Goal: Find contact information: Find contact information

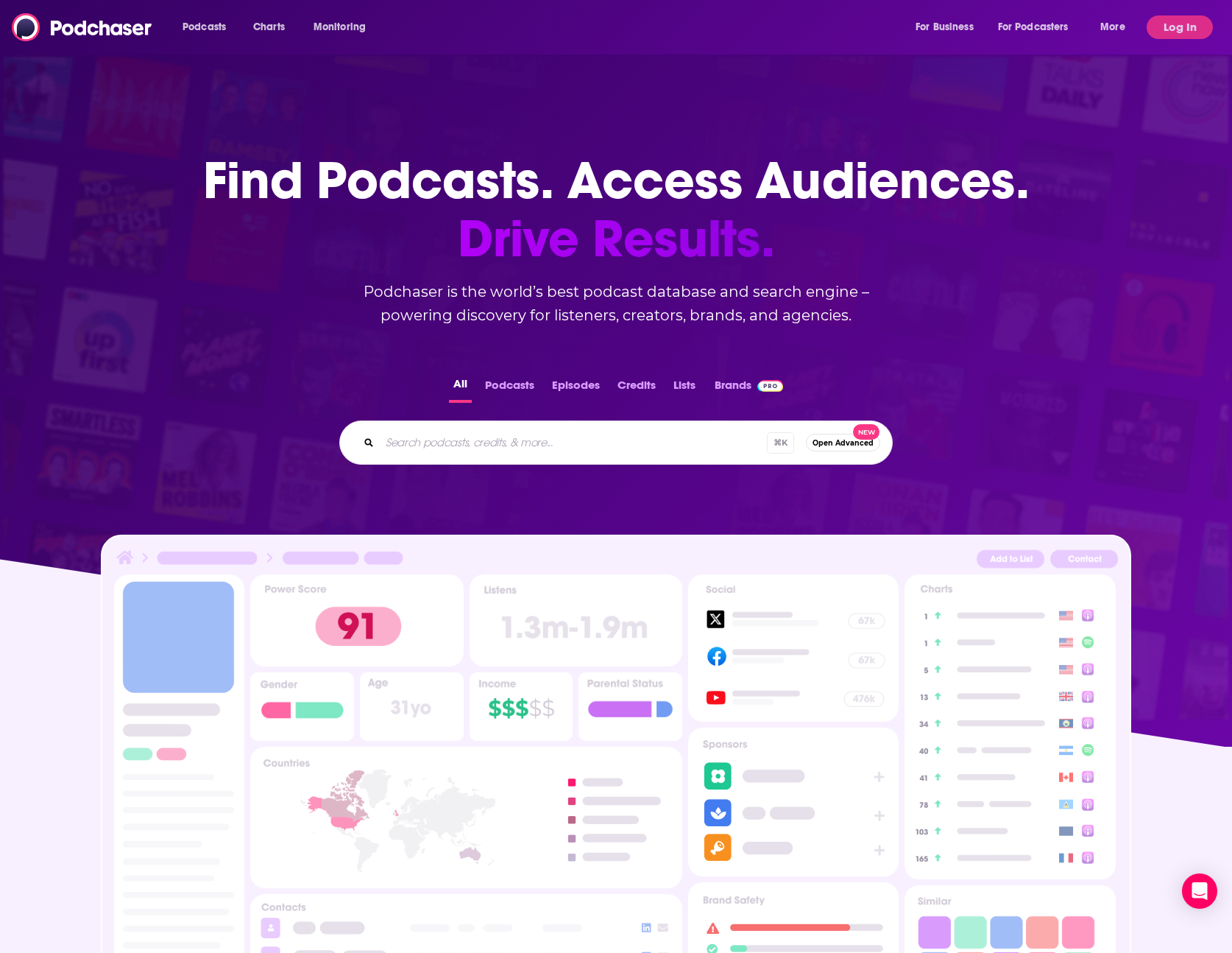
click at [578, 453] on input "Search podcasts, credits, & more..." at bounding box center [573, 443] width 387 height 24
paste input "Game Theory"
type input "Game Theory"
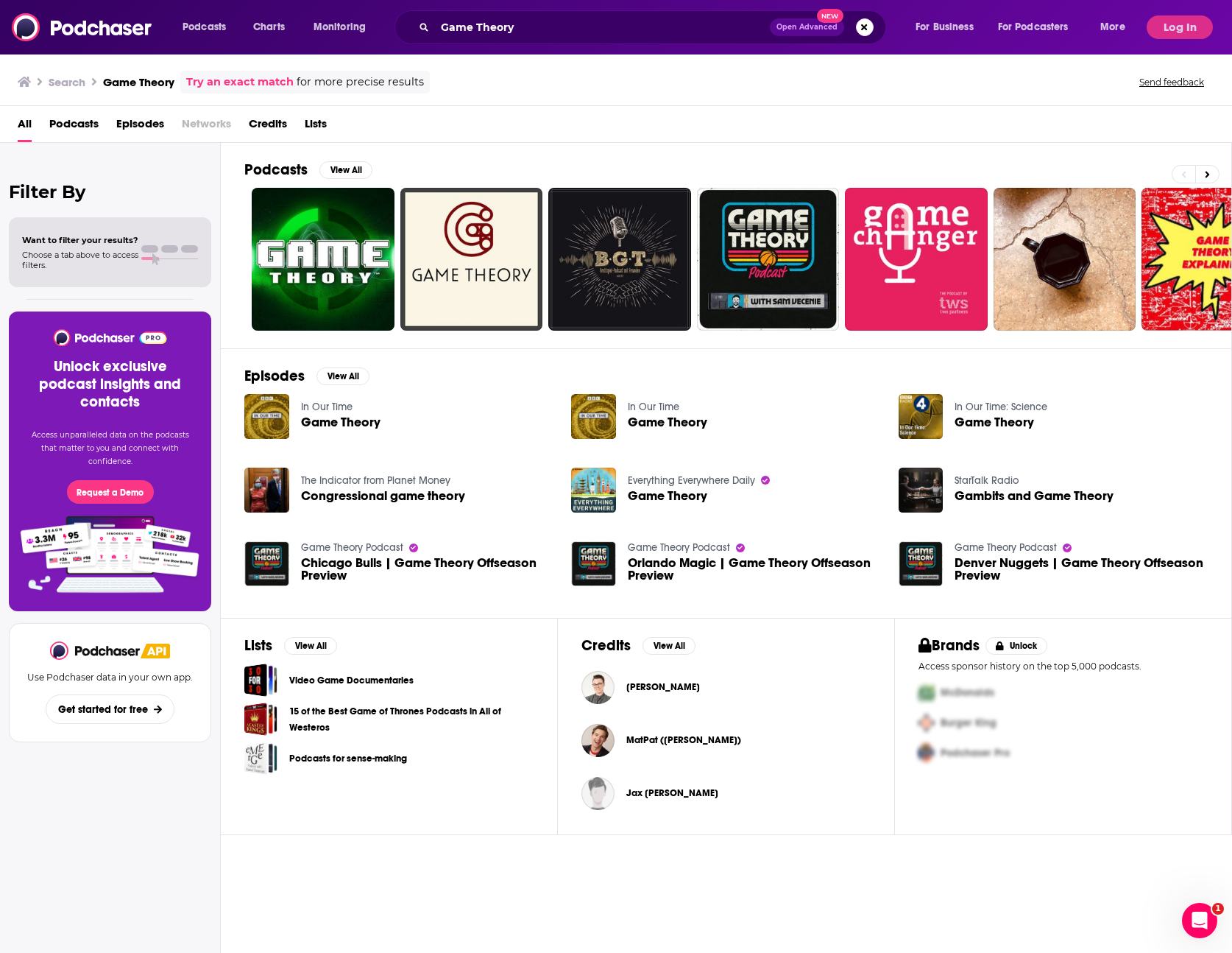
click at [361, 420] on span "Game Theory" at bounding box center [341, 422] width 79 height 13
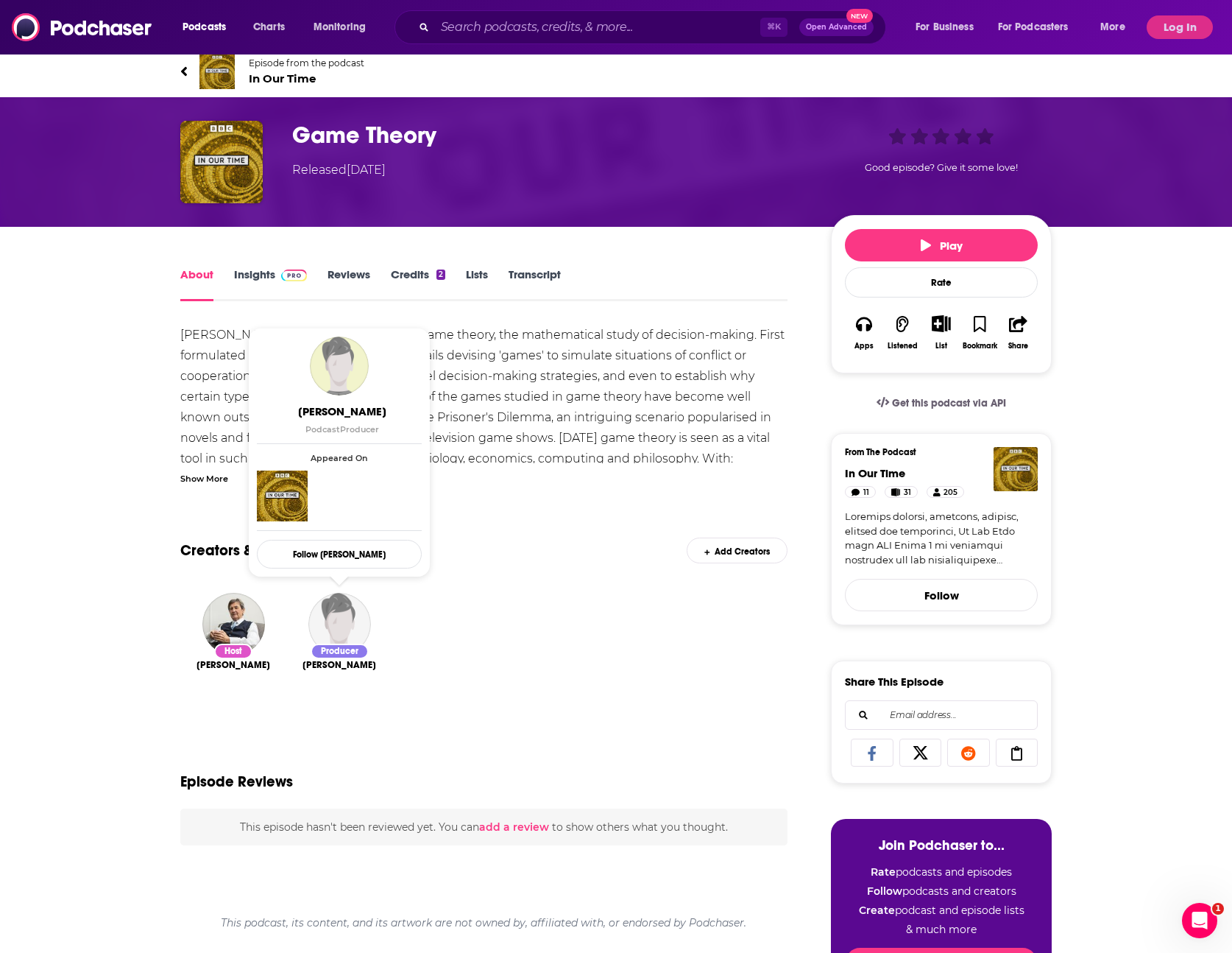
scroll to position [3, 0]
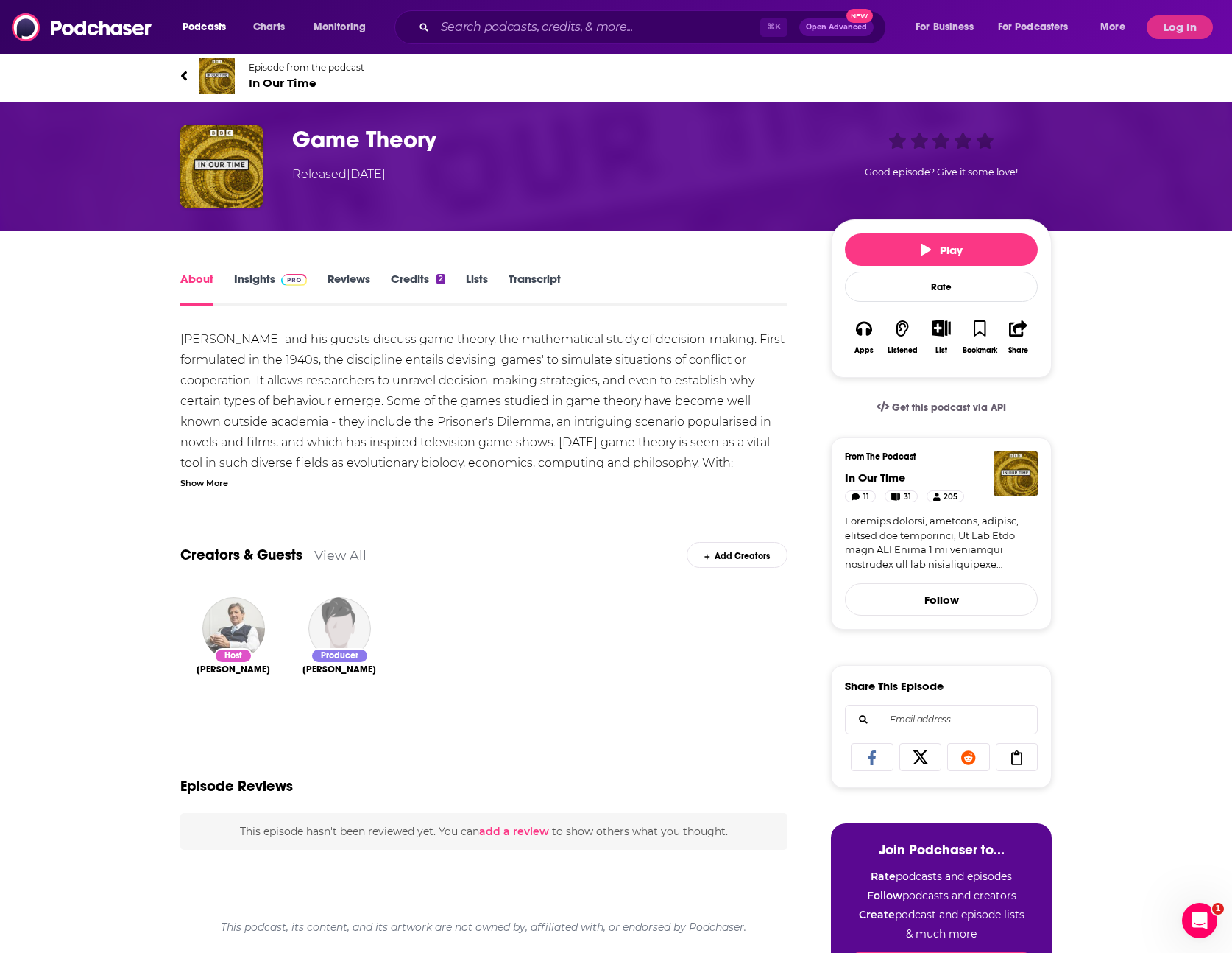
click at [226, 611] on img "Melvyn Bragg" at bounding box center [234, 628] width 62 height 62
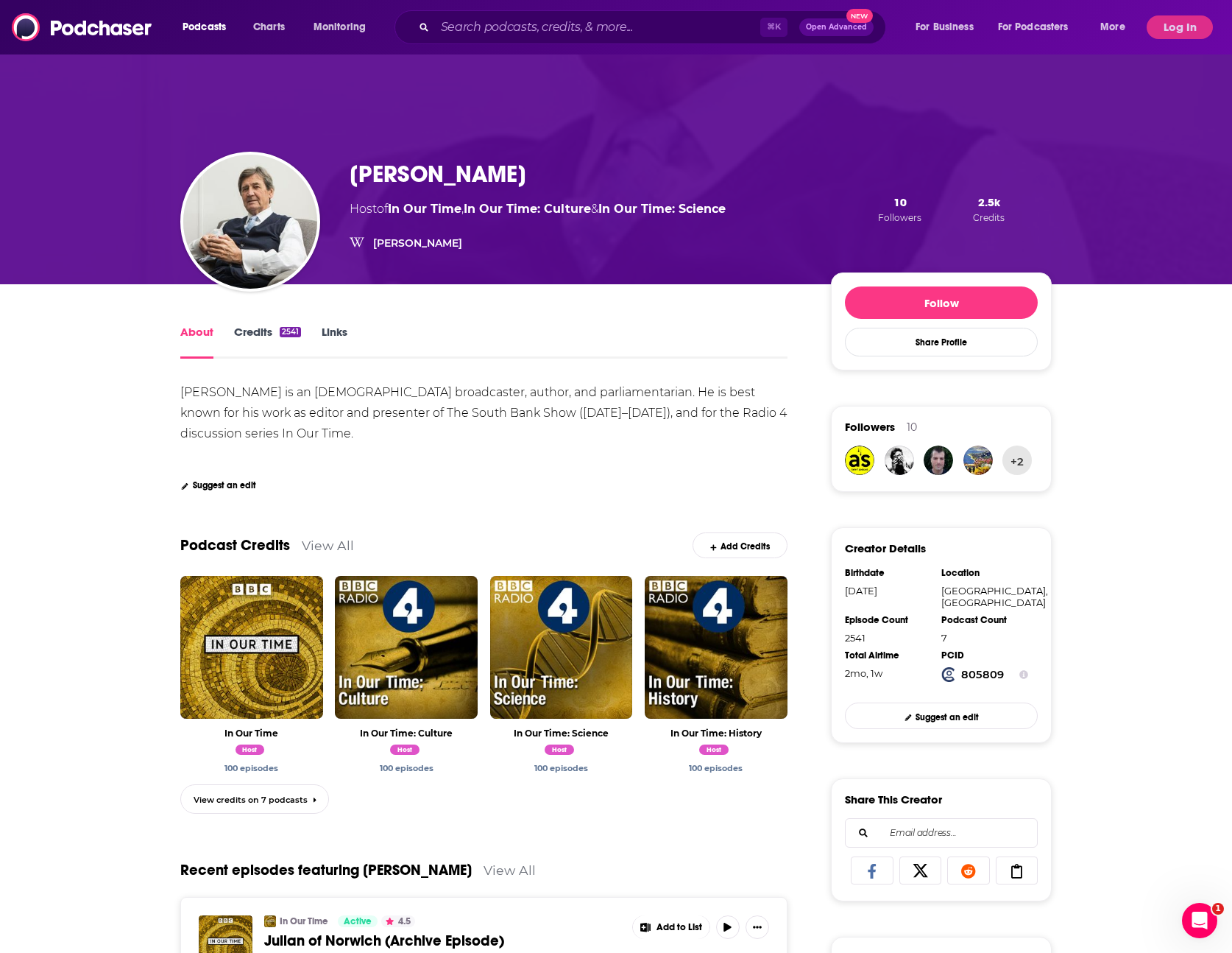
click at [243, 329] on link "Credits 2541" at bounding box center [268, 342] width 67 height 34
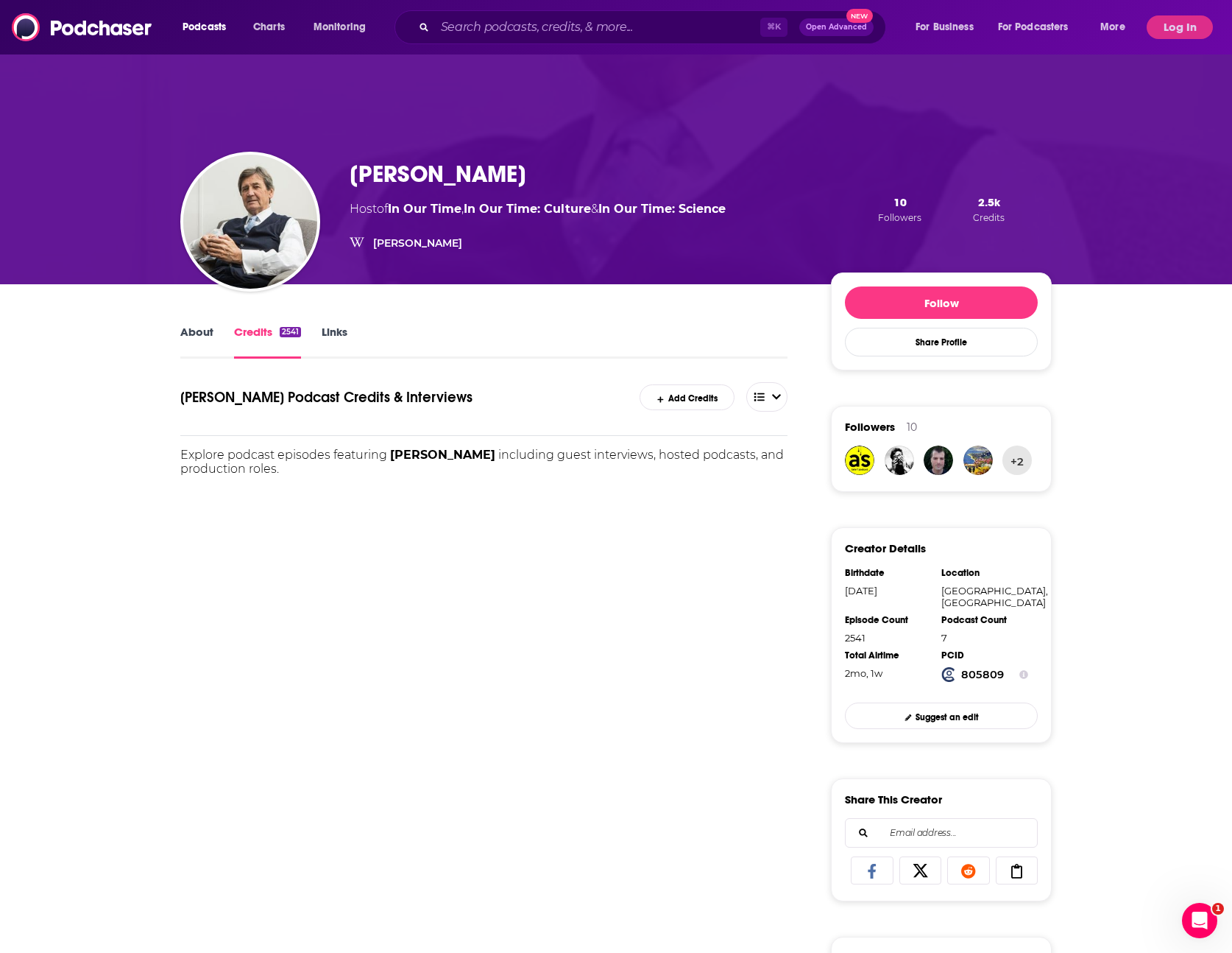
click at [332, 332] on link "Links" at bounding box center [334, 342] width 26 height 34
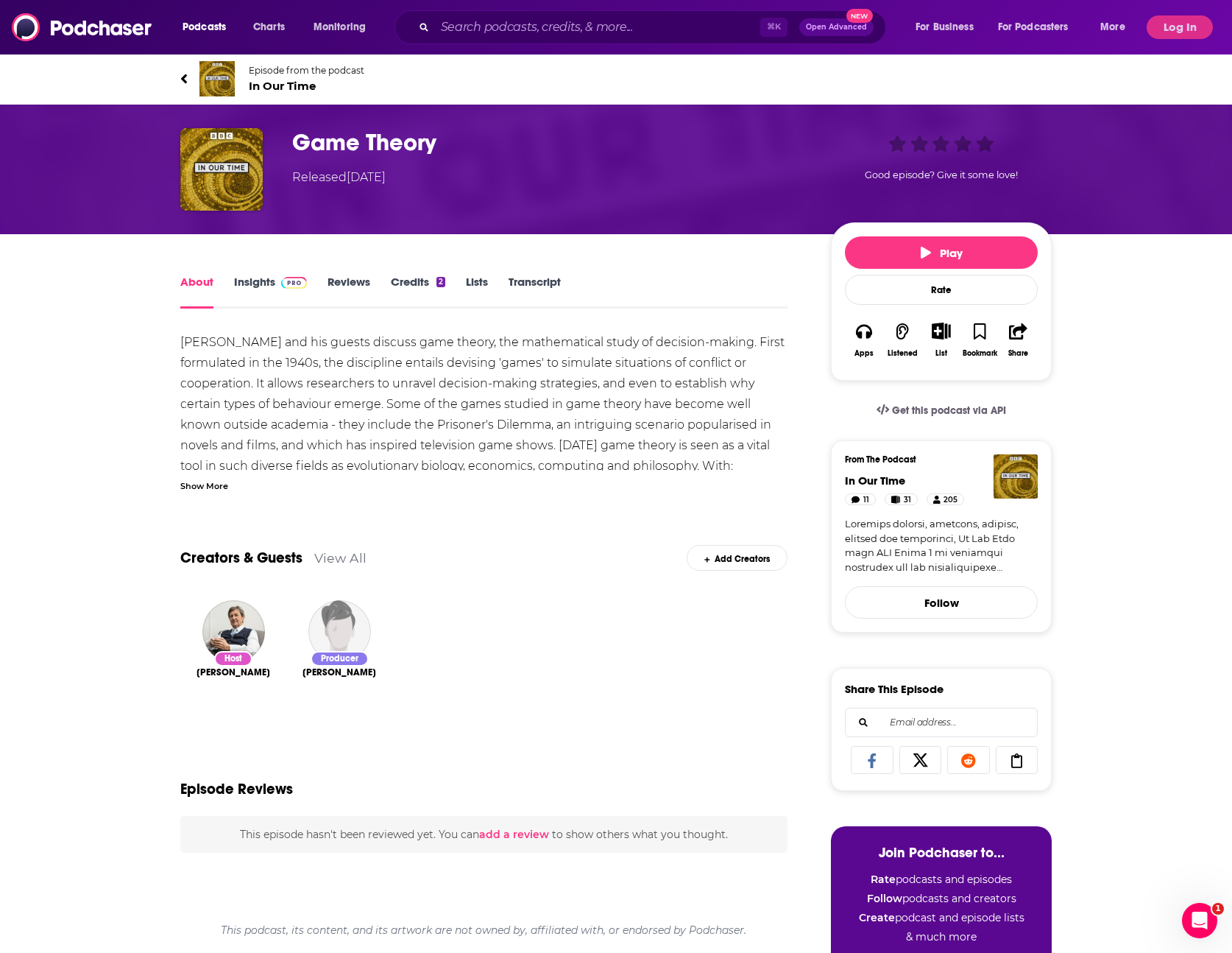
click at [484, 281] on link "Lists" at bounding box center [477, 291] width 22 height 34
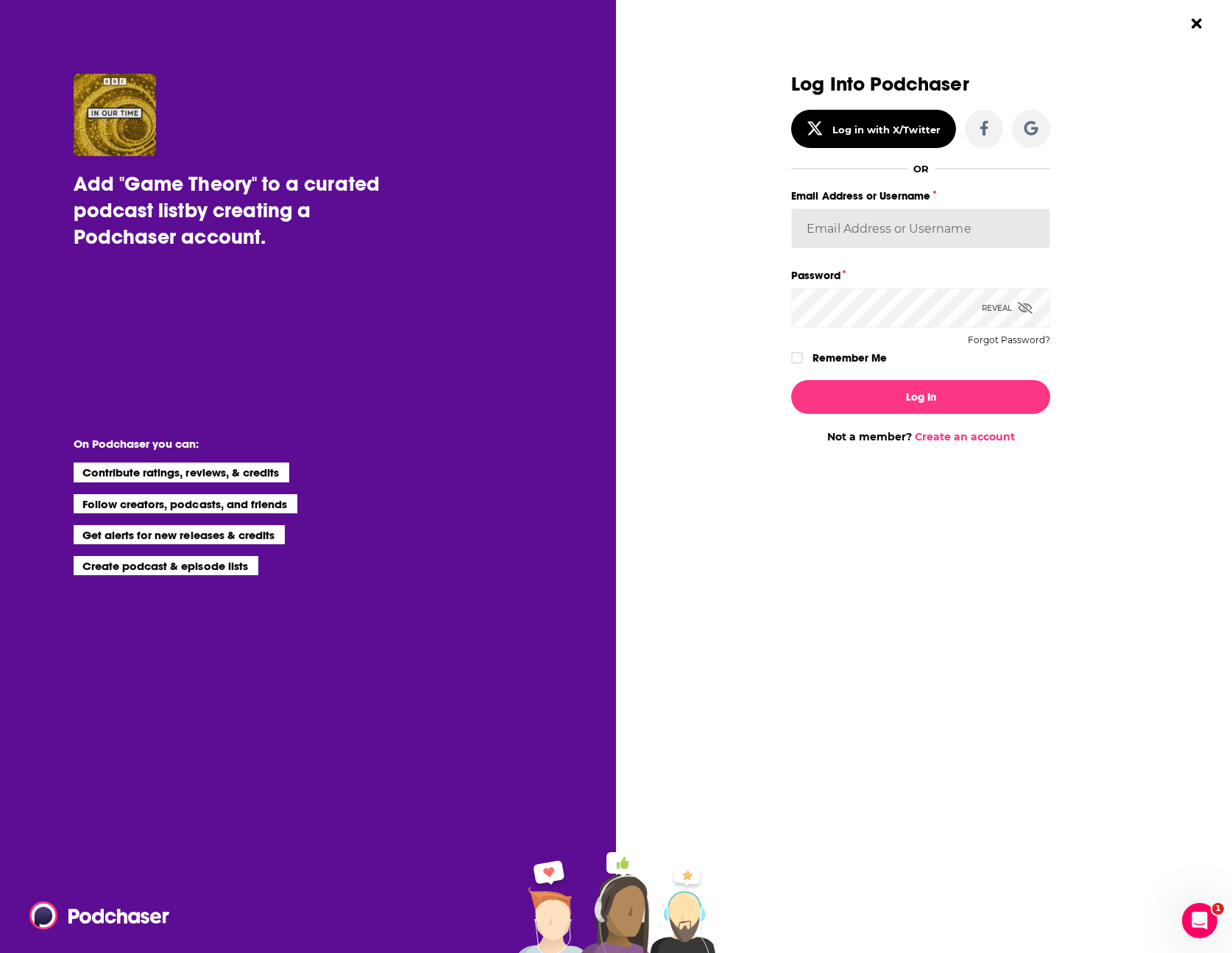
click at [895, 240] on input "Email Address or Username" at bounding box center [921, 228] width 259 height 40
type input "MegaphoneSupport"
click at [894, 221] on input "MegaphoneSupport" at bounding box center [921, 228] width 259 height 40
click at [1002, 311] on div "Reveal" at bounding box center [1007, 307] width 50 height 40
click at [789, 357] on div "Dialog" at bounding box center [661, 258] width 259 height 370
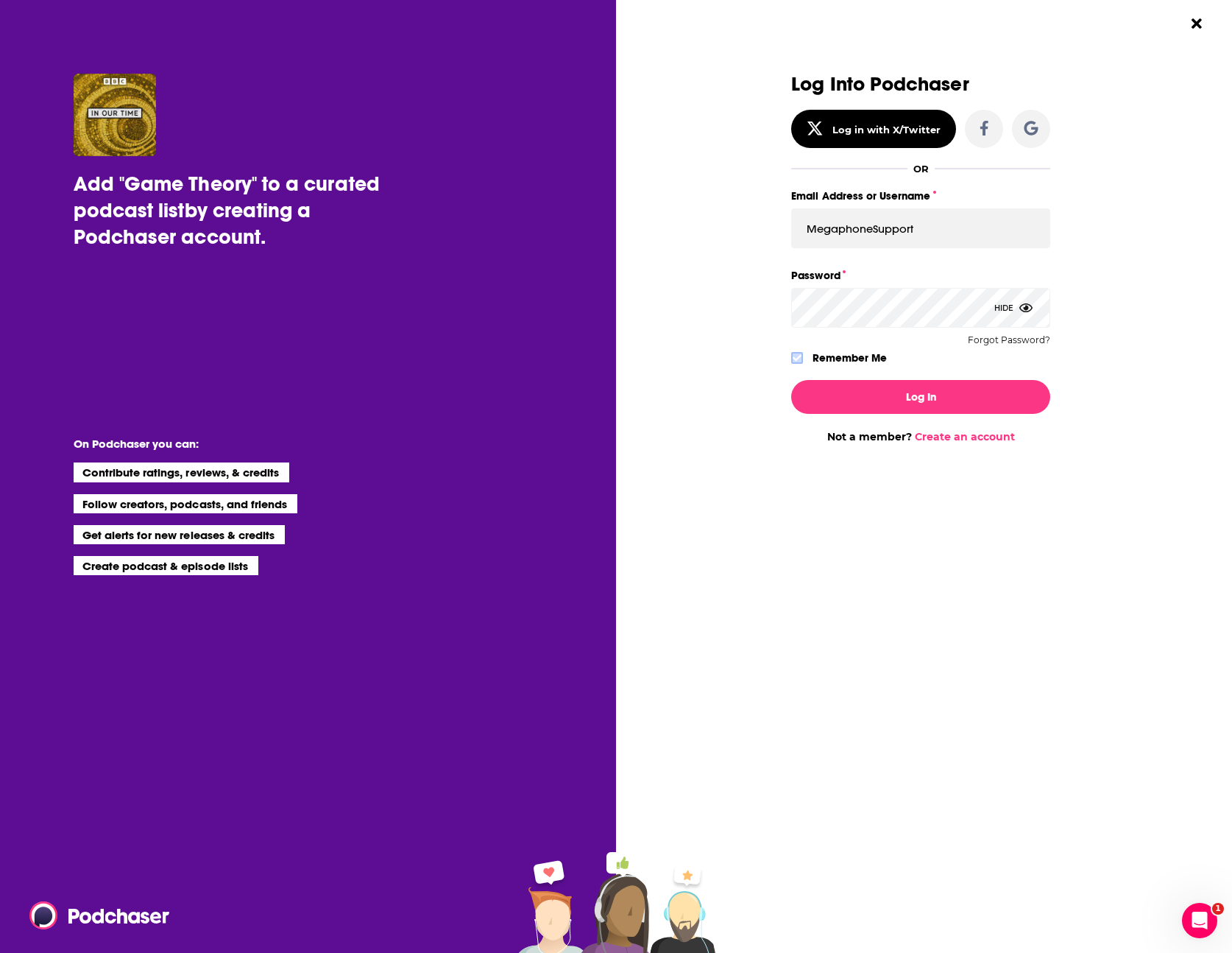
click at [795, 355] on icon "Dialog" at bounding box center [797, 358] width 8 height 8
click at [925, 404] on button "Log In" at bounding box center [921, 397] width 259 height 34
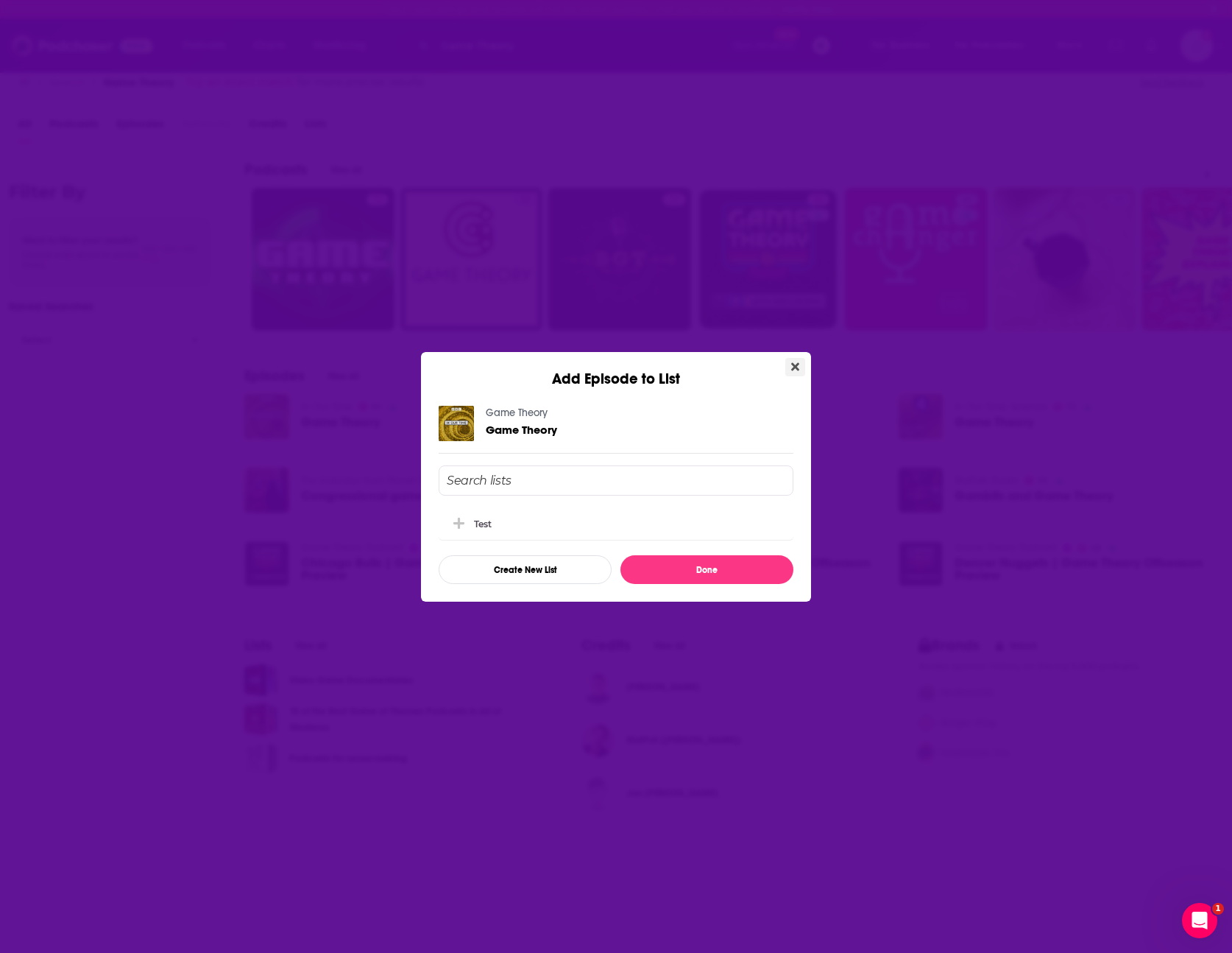
click at [796, 365] on icon "Close" at bounding box center [795, 366] width 8 height 8
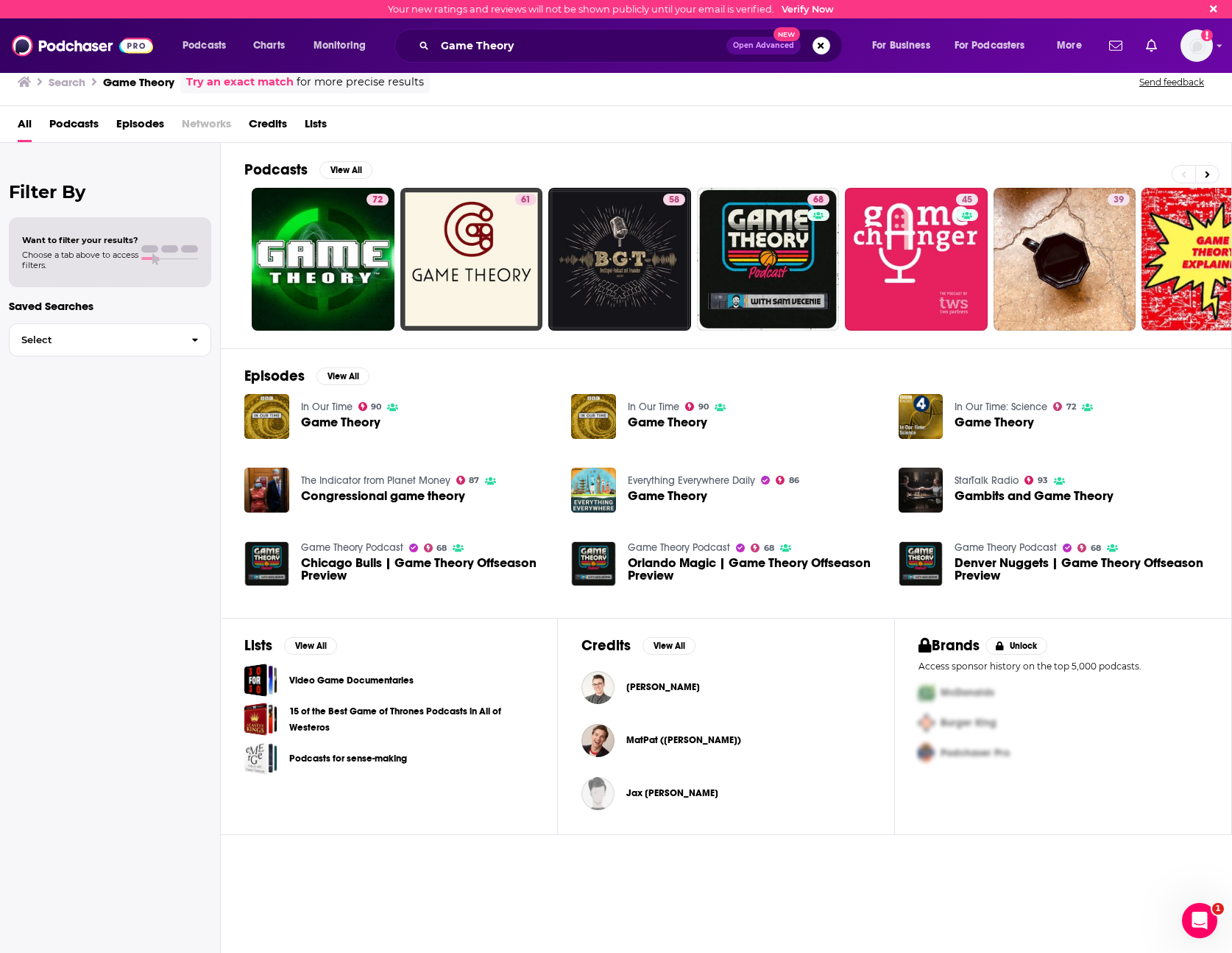
click at [339, 420] on span "Game Theory" at bounding box center [341, 422] width 79 height 13
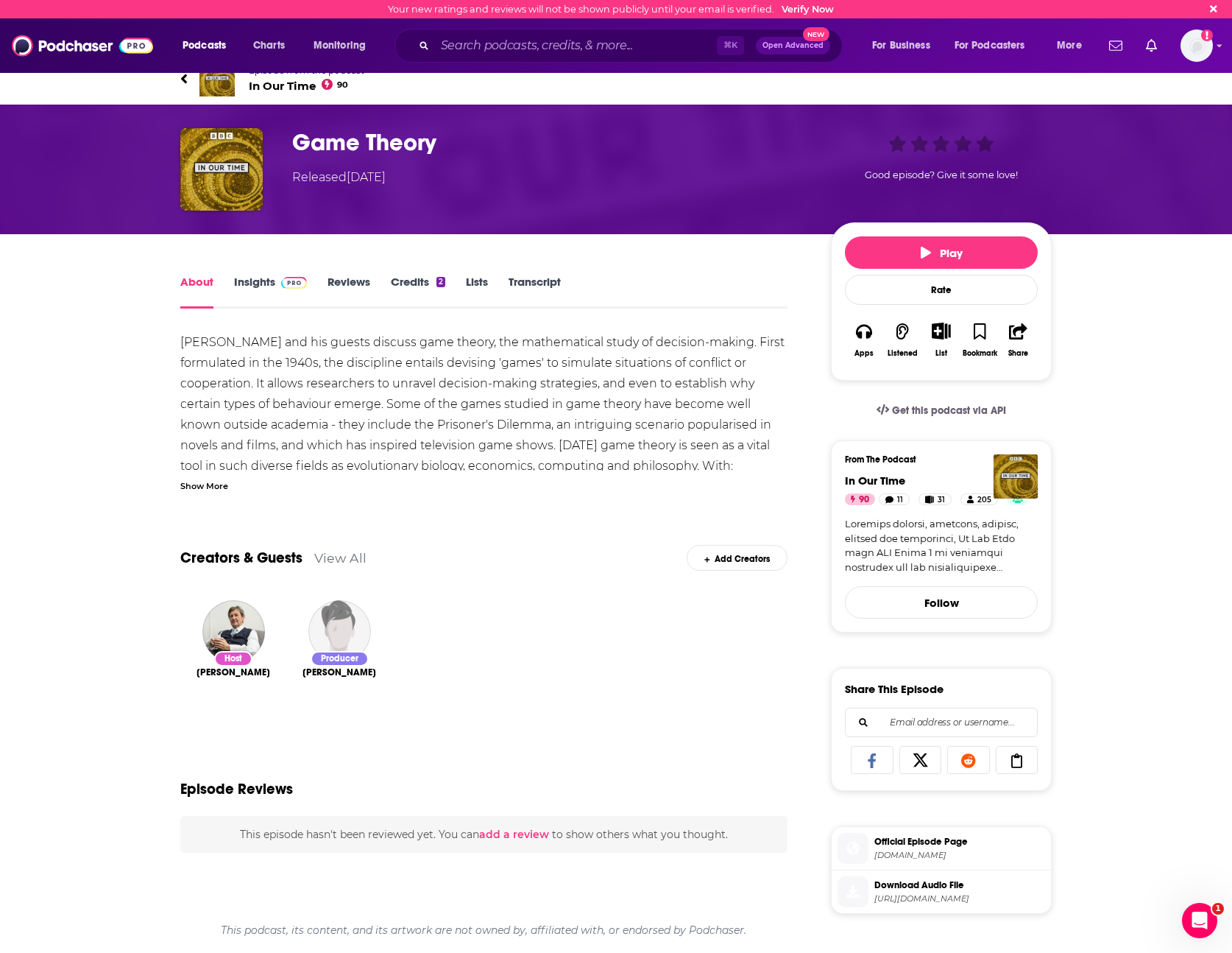
click at [320, 138] on h1 "Game Theory" at bounding box center [550, 142] width 515 height 29
click at [204, 163] on img "Game Theory" at bounding box center [221, 169] width 82 height 83
click at [174, 86] on div "Episode from the podcast In Our Time 90 Next Episode" at bounding box center [616, 79] width 894 height 59
click at [179, 79] on div "Episode from the podcast In Our Time 90 Next Episode" at bounding box center [616, 79] width 894 height 59
click at [215, 44] on span "Podcasts" at bounding box center [204, 45] width 44 height 20
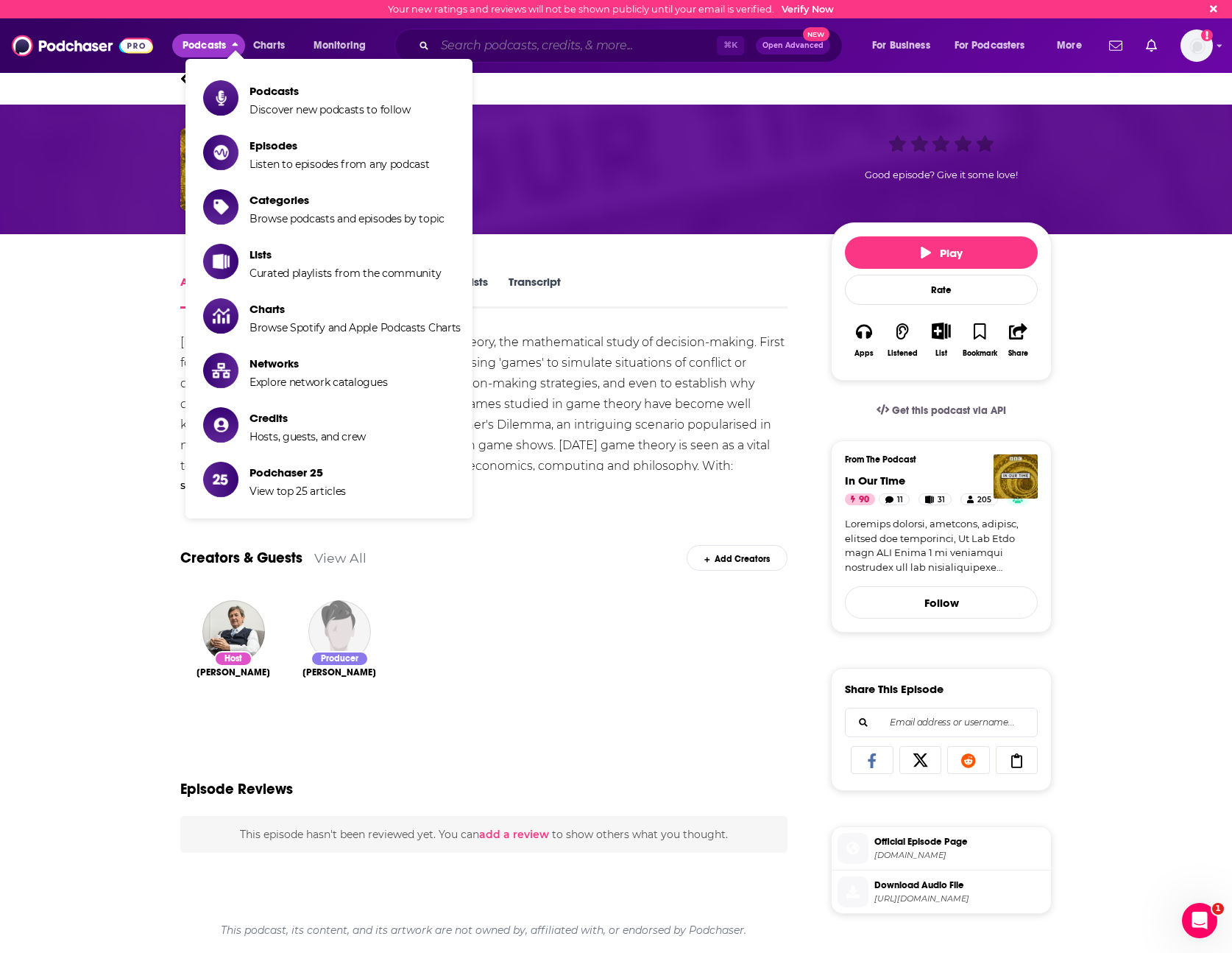
click at [505, 43] on input "Search podcasts, credits, & more..." at bounding box center [576, 45] width 282 height 24
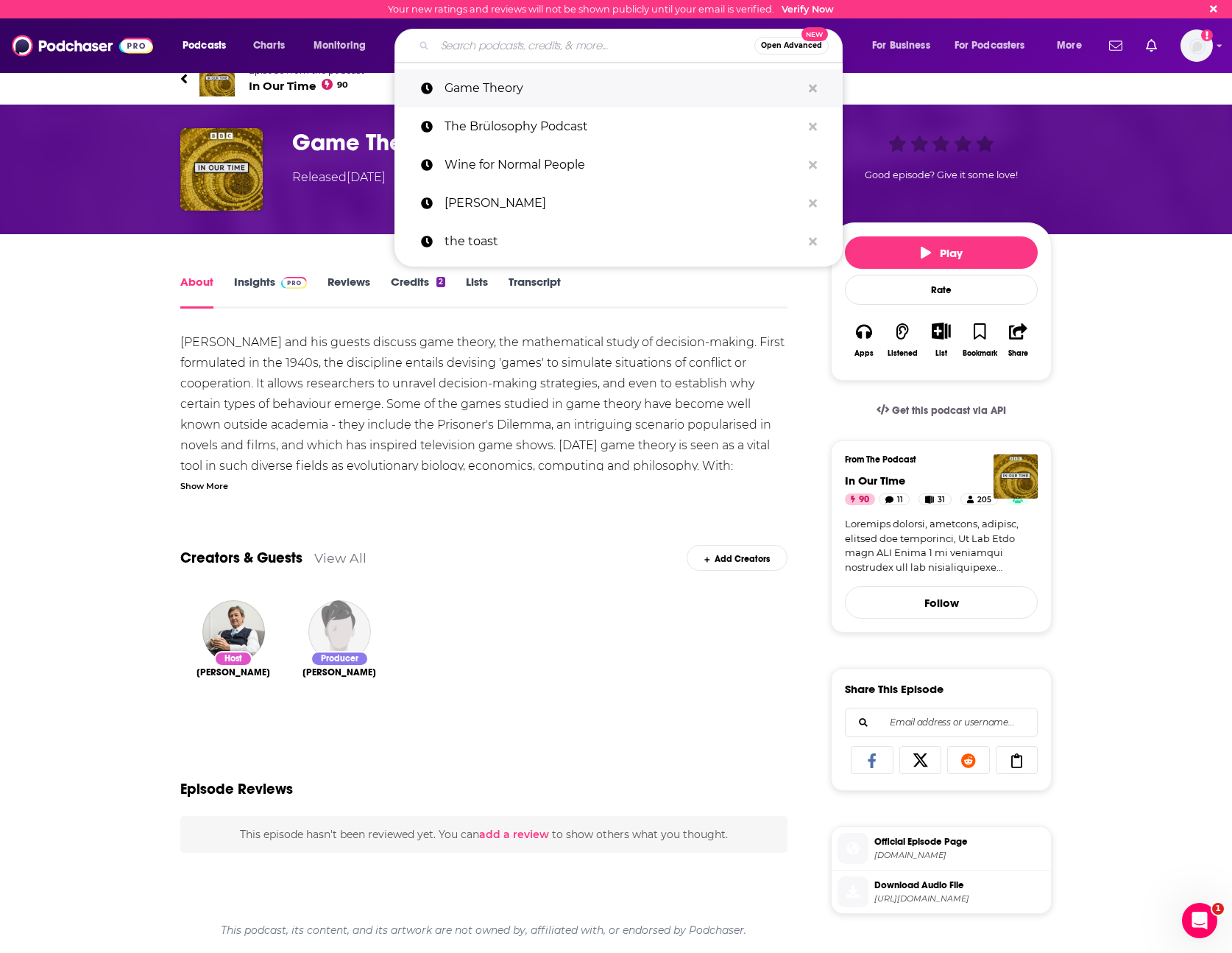
click at [509, 91] on p "Game Theory" at bounding box center [623, 88] width 357 height 38
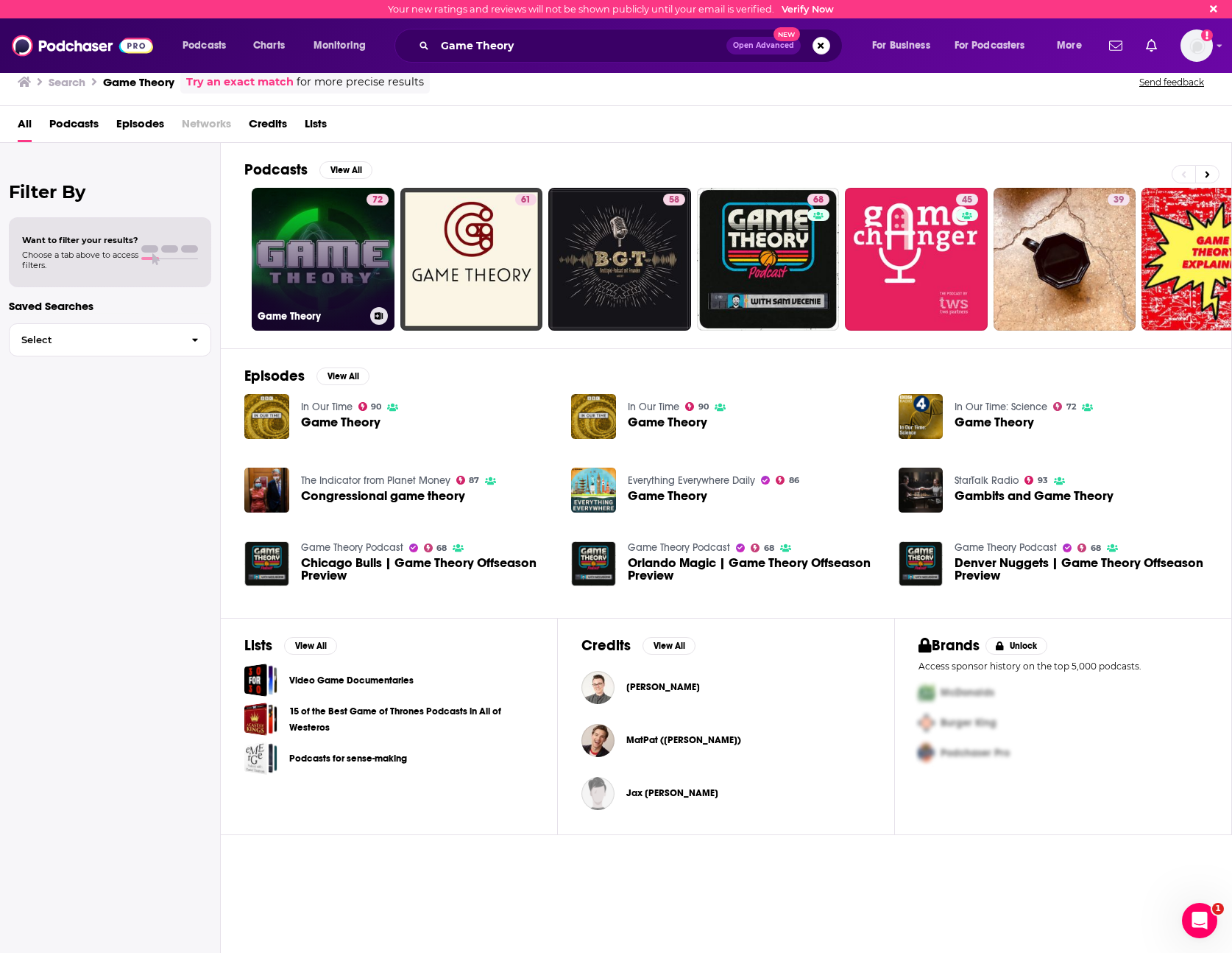
click at [346, 260] on link "72 Game Theory" at bounding box center [323, 259] width 143 height 143
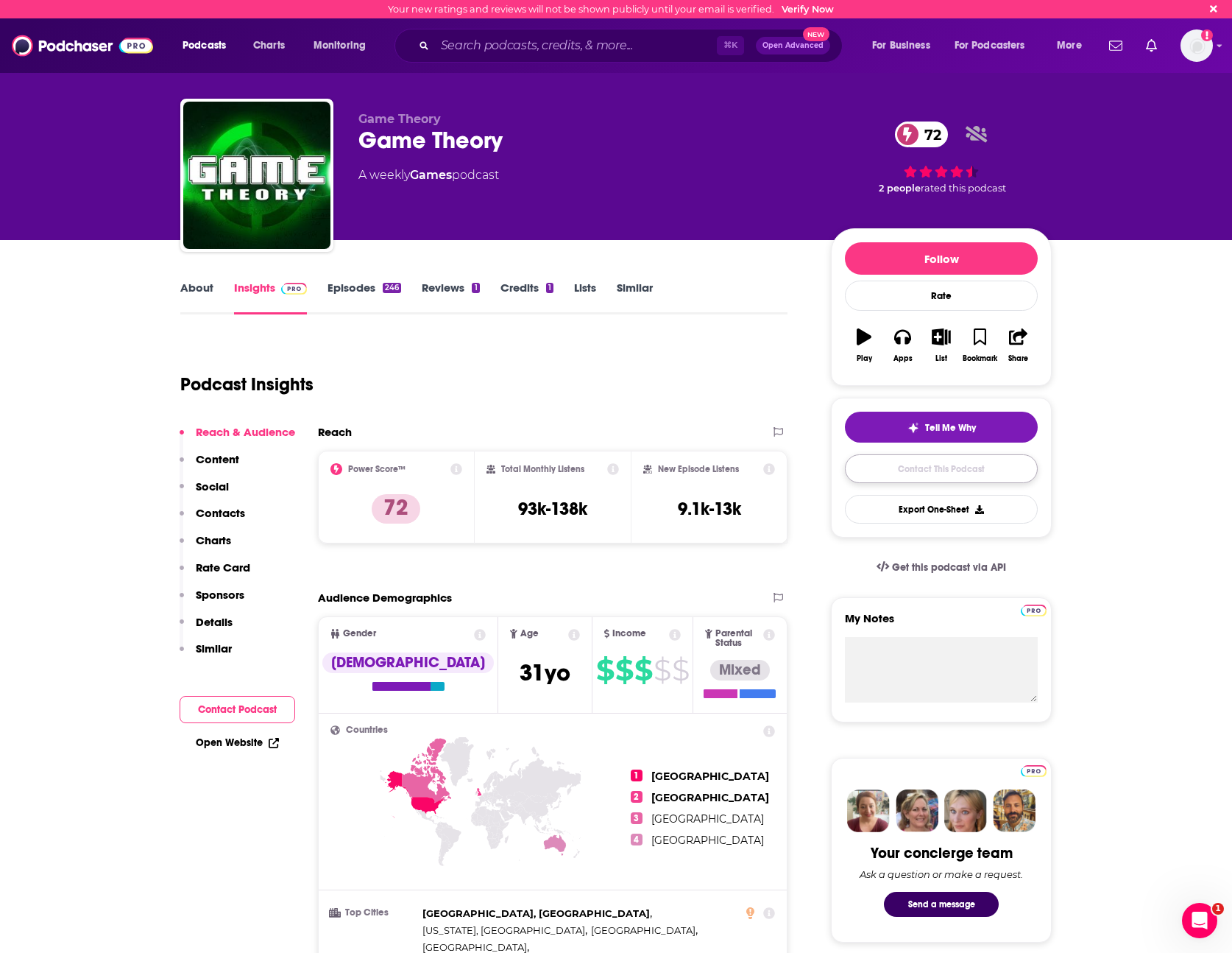
click at [925, 479] on link "Contact This Podcast" at bounding box center [941, 469] width 193 height 29
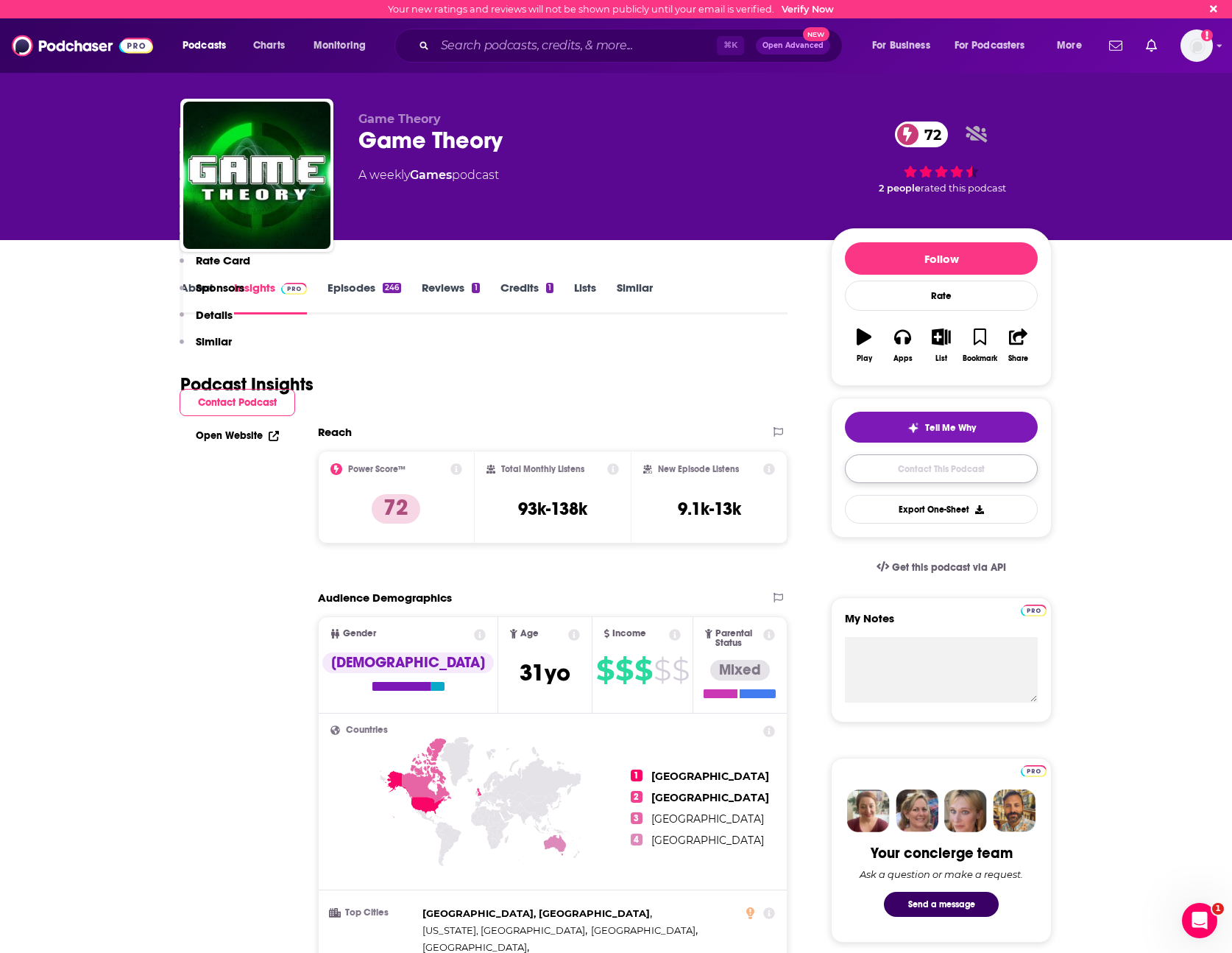
scroll to position [1516, 0]
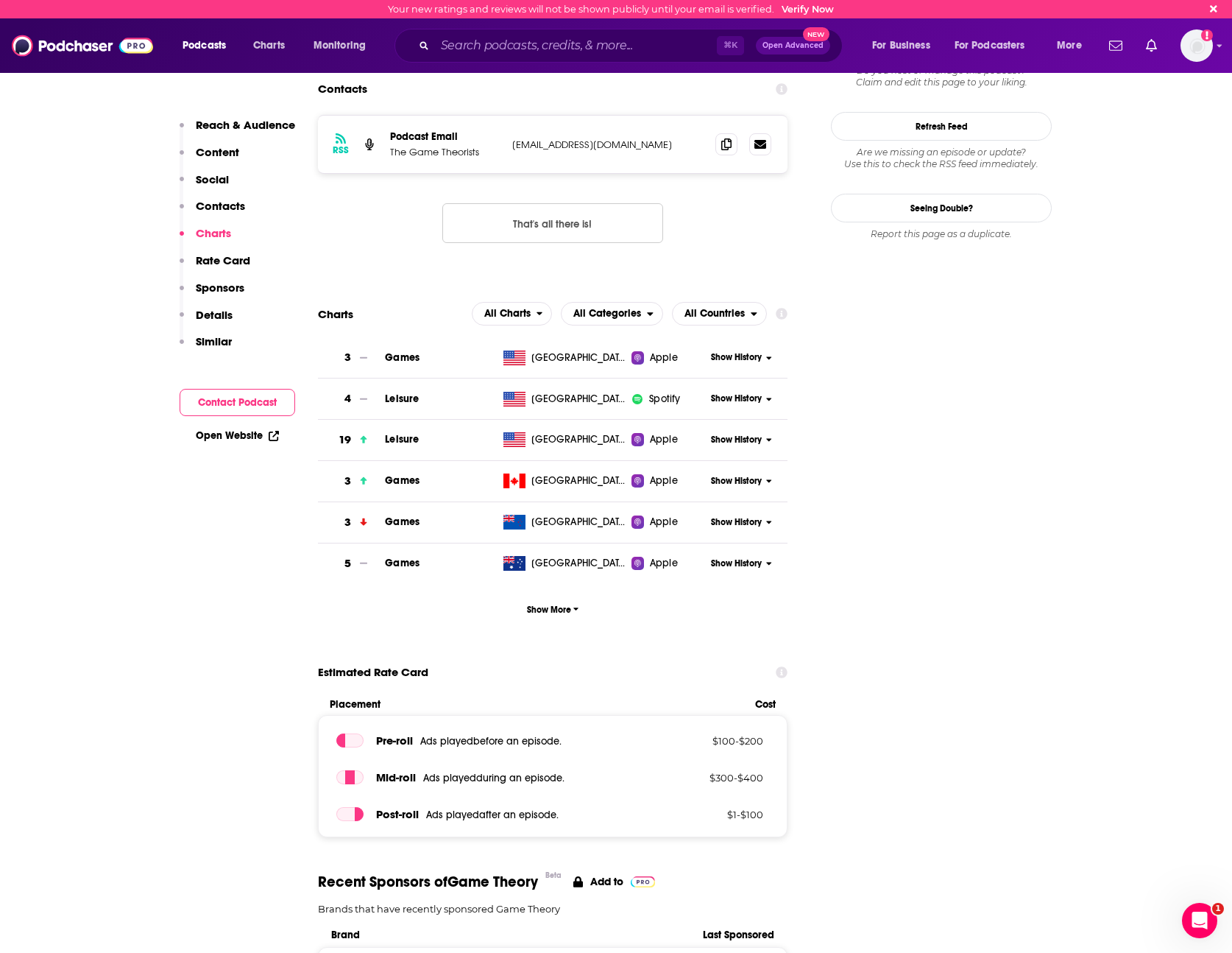
click at [267, 397] on button "Contact Podcast" at bounding box center [236, 402] width 115 height 27
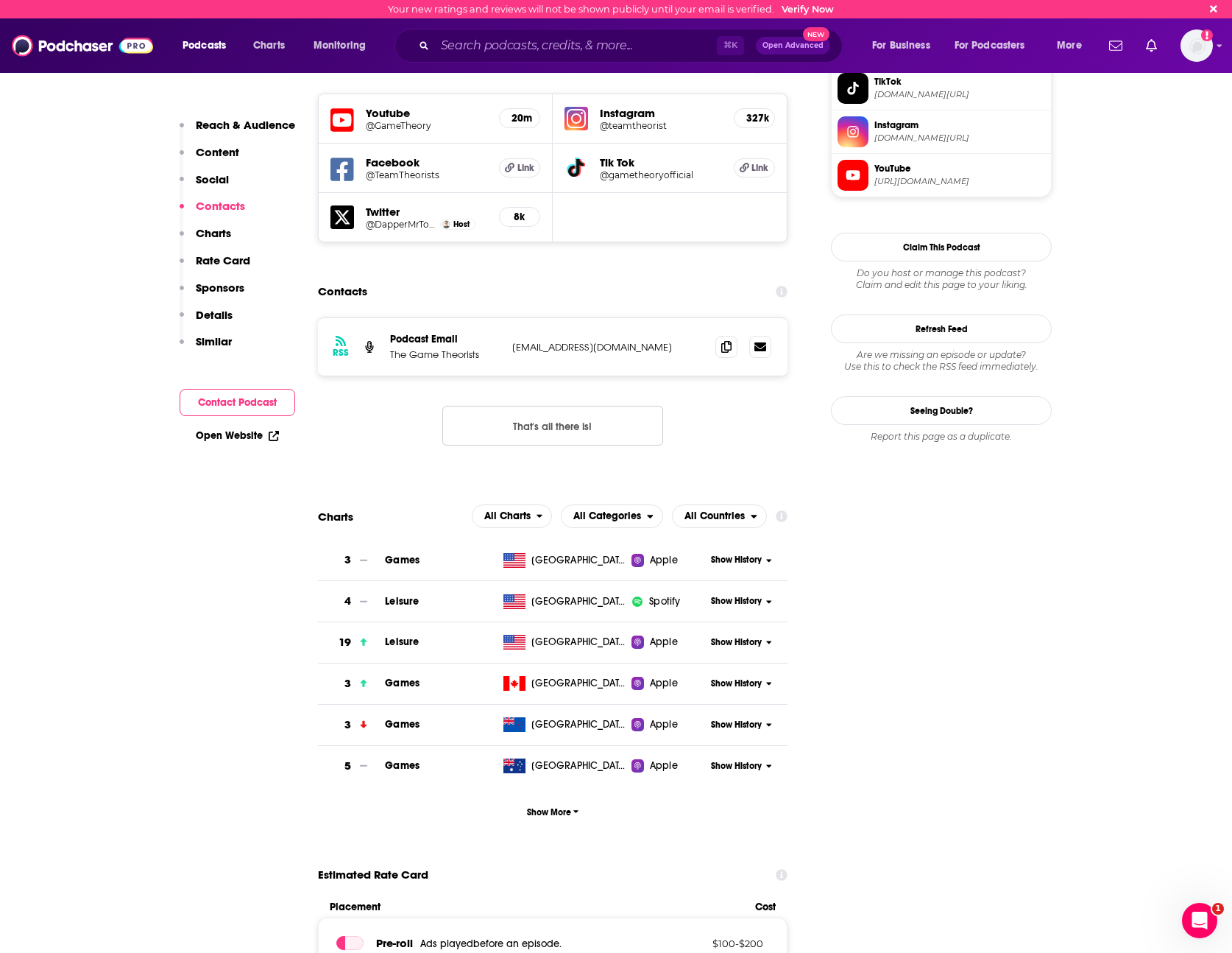
scroll to position [1312, 0]
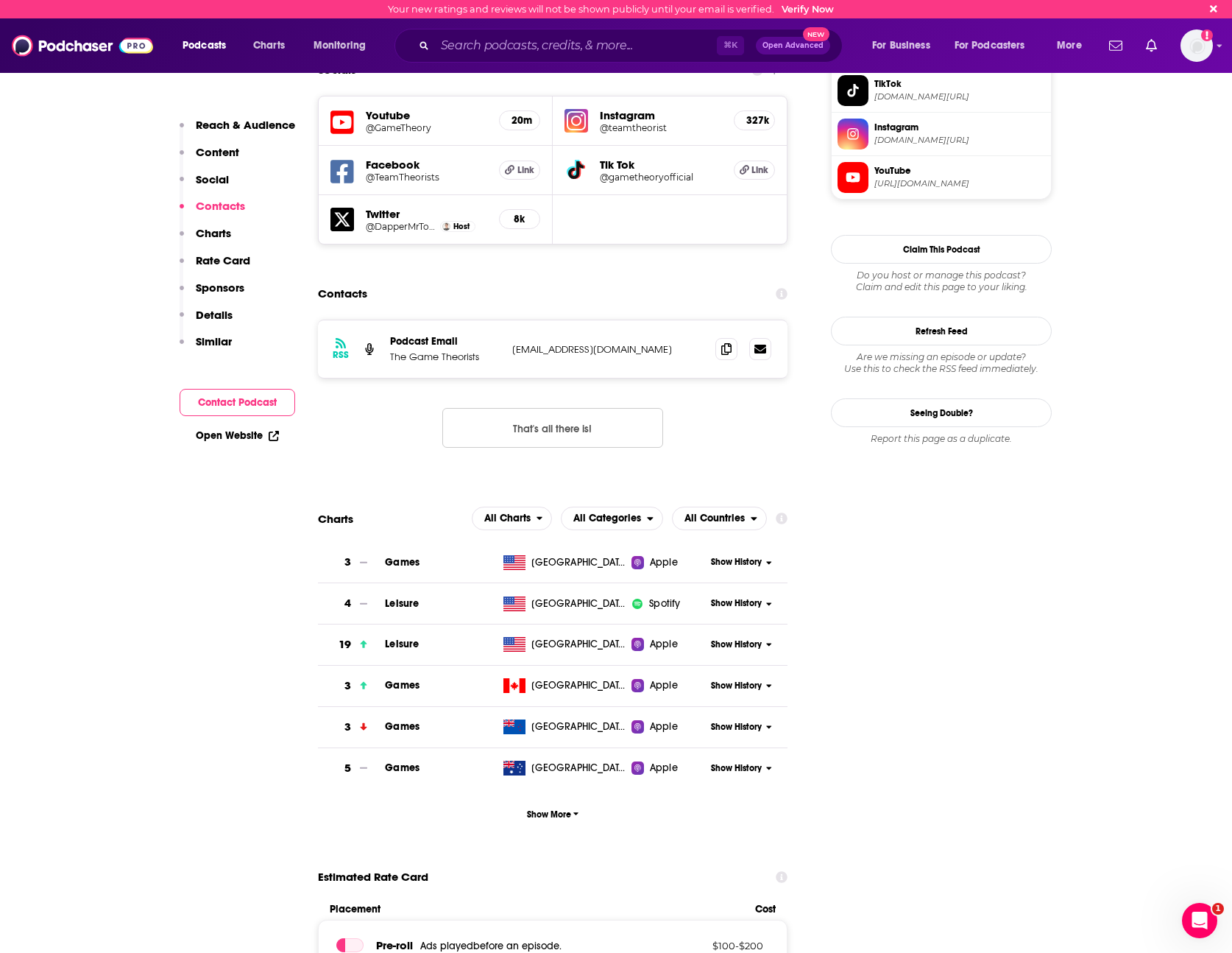
click at [611, 343] on p "[EMAIL_ADDRESS][DOMAIN_NAME]" at bounding box center [608, 349] width 191 height 13
